Goal: Navigation & Orientation: Find specific page/section

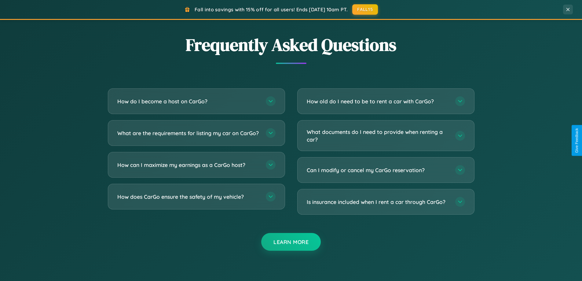
scroll to position [1176, 0]
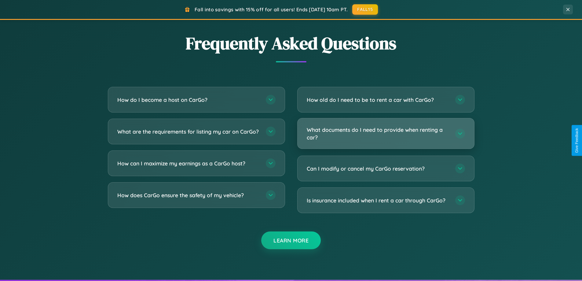
click at [386, 133] on h3 "What documents do I need to provide when renting a car?" at bounding box center [378, 133] width 142 height 15
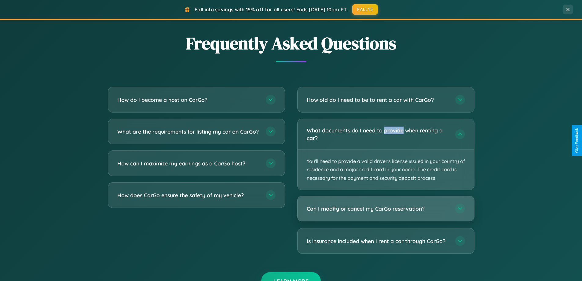
click at [386, 209] on h3 "Can I modify or cancel my CarGo reservation?" at bounding box center [378, 209] width 142 height 8
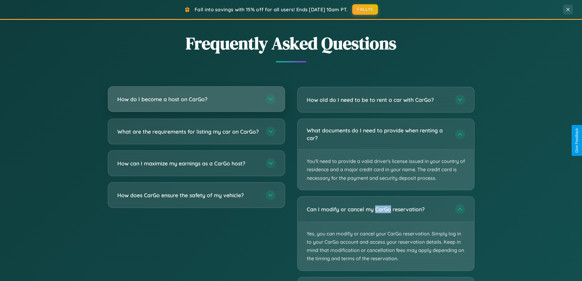
click at [196, 99] on h3 "How do I become a host on CarGo?" at bounding box center [188, 99] width 142 height 8
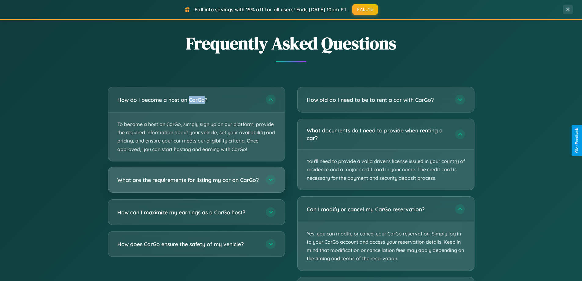
click at [196, 182] on h3 "What are the requirements for listing my car on CarGo?" at bounding box center [188, 180] width 142 height 8
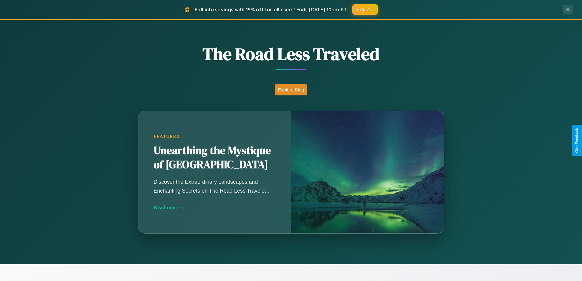
scroll to position [421, 0]
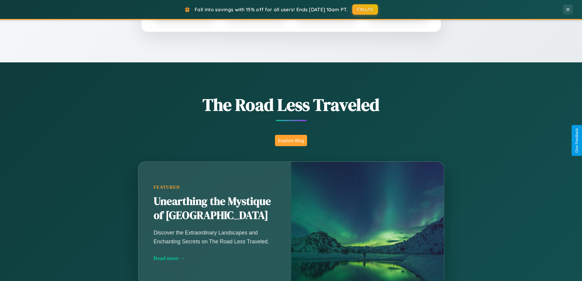
click at [291, 140] on button "Explore Blog" at bounding box center [291, 140] width 32 height 11
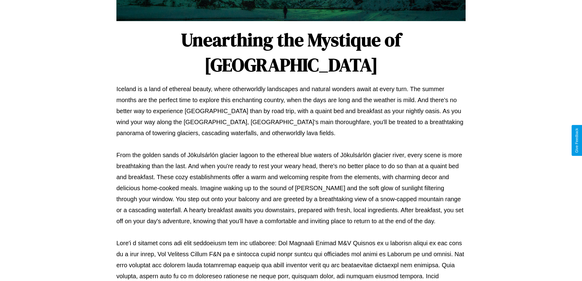
scroll to position [198, 0]
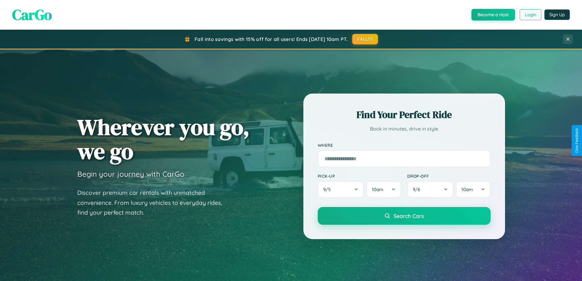
click at [530, 15] on button "Login" at bounding box center [531, 14] width 22 height 11
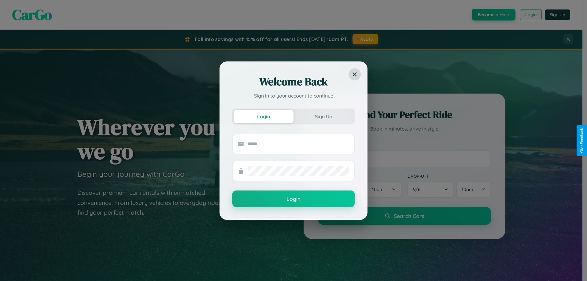
scroll to position [263, 0]
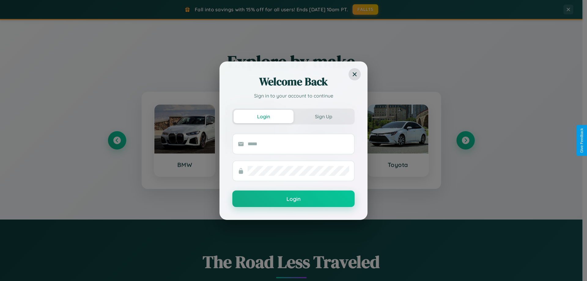
click at [465, 140] on div "Welcome Back Sign in to your account to continue Login Sign Up Login" at bounding box center [293, 140] width 587 height 281
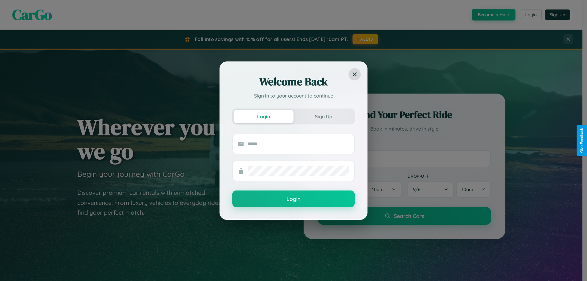
click at [493, 15] on div "Welcome Back Sign in to your account to continue Login Sign Up Login" at bounding box center [293, 140] width 587 height 281
click at [323, 116] on button "Sign Up" at bounding box center [323, 116] width 60 height 13
